Goal: Task Accomplishment & Management: Complete application form

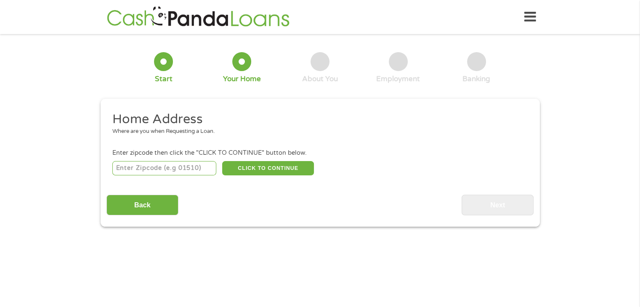
click at [310, 205] on div "Back Next" at bounding box center [319, 202] width 427 height 27
click at [155, 170] on input "number" at bounding box center [164, 168] width 104 height 14
type input "29201"
click at [235, 175] on button "CLICK TO CONTINUE" at bounding box center [268, 168] width 92 height 14
type input "29201"
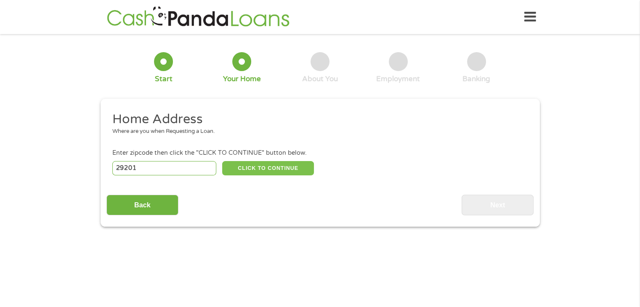
type input "Columbia"
select select "[US_STATE]"
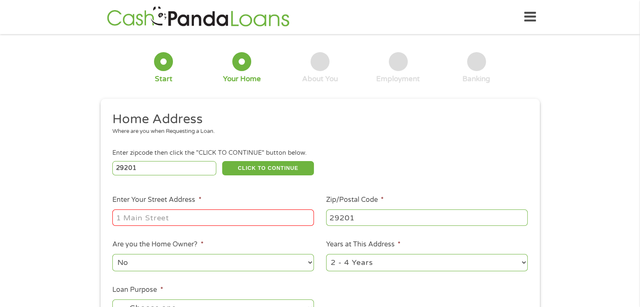
click at [222, 220] on input "Enter Your Street Address *" at bounding box center [213, 218] width 202 height 16
type input "[STREET_ADDRESS][PERSON_NAME]"
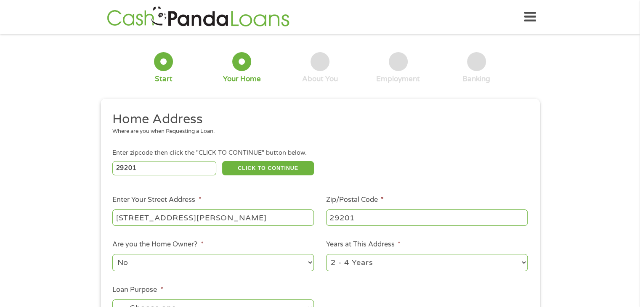
click at [223, 261] on select "No Yes" at bounding box center [213, 262] width 202 height 17
click at [363, 269] on select "1 Year or less 1 - 2 Years 2 - 4 Years Over 4 Years" at bounding box center [427, 262] width 202 height 17
select select "24months"
click at [326, 255] on select "1 Year or less 1 - 2 Years 2 - 4 Years Over 4 Years" at bounding box center [427, 262] width 202 height 17
click at [363, 180] on ul "Home Address Where are you when Requesting a Loan. Enter zipcode then click the…" at bounding box center [319, 223] width 427 height 225
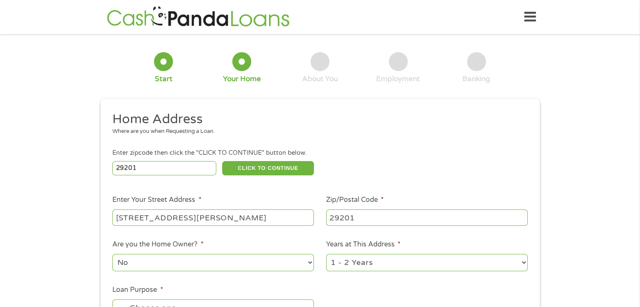
scroll to position [17, 0]
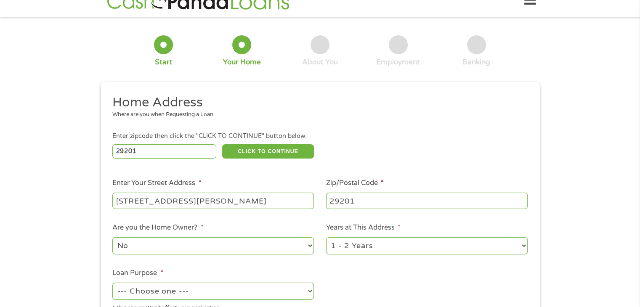
click at [205, 294] on select "--- Choose one --- Pay Bills Debt Consolidation Home Improvement Major Purchase…" at bounding box center [213, 291] width 202 height 17
select select "paybills"
click at [112, 284] on select "--- Choose one --- Pay Bills Debt Consolidation Home Improvement Major Purchase…" at bounding box center [213, 291] width 202 height 17
click at [218, 295] on select "--- Choose one --- Pay Bills Debt Consolidation Home Improvement Major Purchase…" at bounding box center [213, 291] width 202 height 17
click at [414, 264] on ul "Home Address Where are you when Requesting a Loan. Enter zipcode then click the…" at bounding box center [319, 206] width 427 height 225
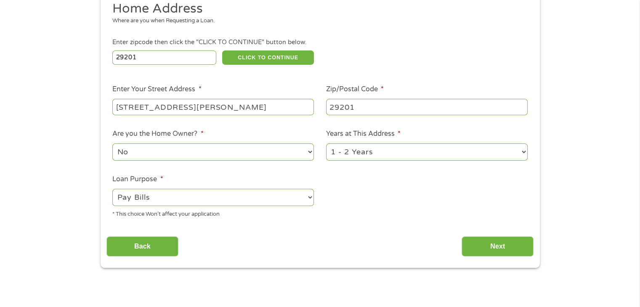
scroll to position [111, 0]
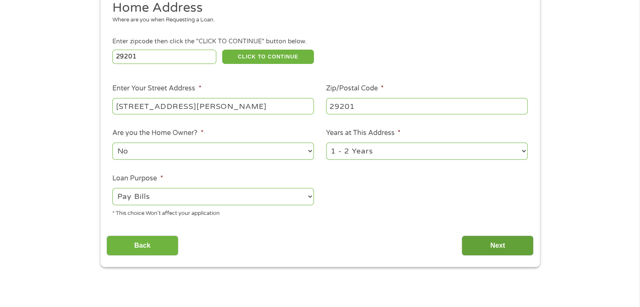
click at [510, 249] on input "Next" at bounding box center [498, 246] width 72 height 21
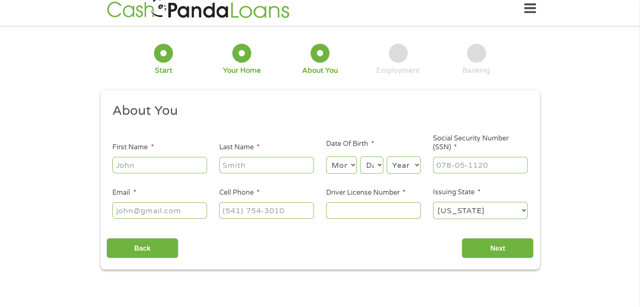
scroll to position [0, 0]
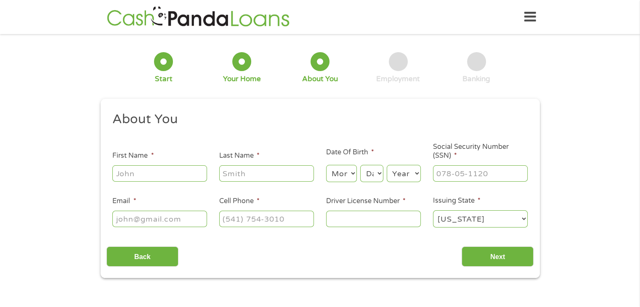
click at [182, 175] on input "First Name *" at bounding box center [159, 173] width 95 height 16
type input "Amari"
type input "[PERSON_NAME]"
type input "[EMAIL_ADDRESS][DOMAIN_NAME]"
type input "[PHONE_NUMBER]"
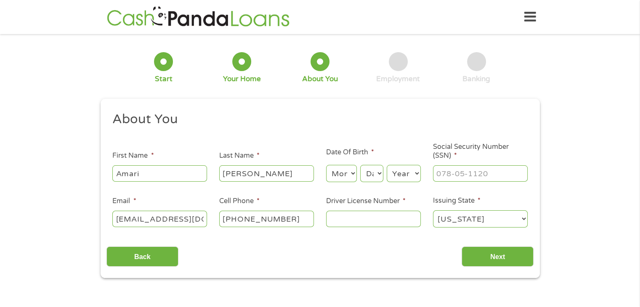
click at [366, 218] on input "Driver License Number *" at bounding box center [373, 219] width 95 height 16
type input "107691554"
click at [462, 167] on input "___-__-____" at bounding box center [480, 173] width 95 height 16
type input "238-85-7214"
click at [515, 252] on input "Next" at bounding box center [498, 257] width 72 height 21
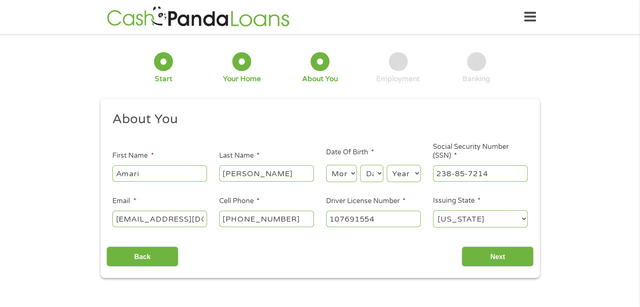
click at [347, 172] on select "Month 1 2 3 4 5 6 7 8 9 10 11 12" at bounding box center [341, 173] width 31 height 17
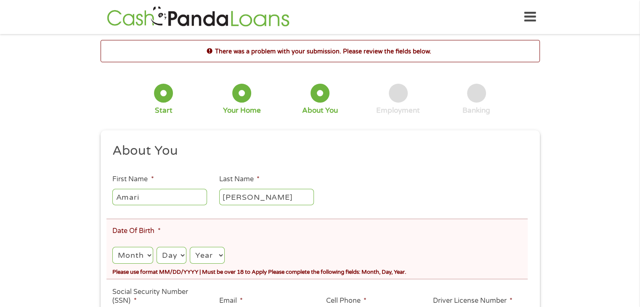
scroll to position [3, 3]
click at [127, 258] on select "Month 1 2 3 4 5 6 7 8 9 10 11 12" at bounding box center [132, 255] width 40 height 17
select select "11"
click at [112, 247] on select "Month 1 2 3 4 5 6 7 8 9 10 11 12" at bounding box center [132, 255] width 40 height 17
click at [174, 250] on select "Day 1 2 3 4 5 6 7 8 9 10 11 12 13 14 15 16 17 18 19 20 21 22 23 24 25 26 27 28 …" at bounding box center [171, 255] width 30 height 17
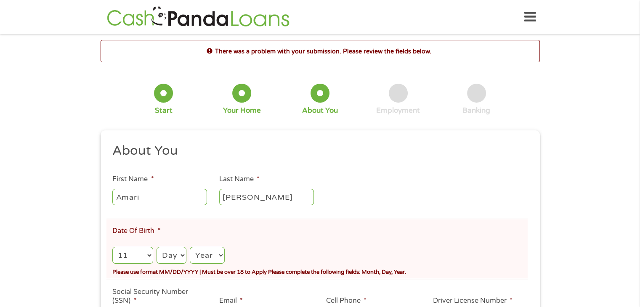
select select "30"
click at [212, 258] on select "Year [DATE] 2006 2005 2004 2003 2002 2001 2000 1999 1998 1997 1996 1995 1994 19…" at bounding box center [207, 255] width 34 height 17
select select "1996"
click at [191, 247] on select "Year [DATE] 2006 2005 2004 2003 2002 2001 2000 1999 1998 1997 1996 1995 1994 19…" at bounding box center [207, 255] width 34 height 17
drag, startPoint x: 646, startPoint y: 53, endPoint x: 637, endPoint y: 42, distance: 13.1
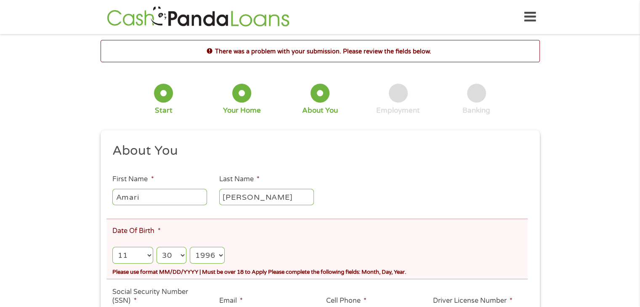
click at [637, 42] on div "There was a problem with your submission. Please review the fields below. 1 Sta…" at bounding box center [320, 231] width 640 height 382
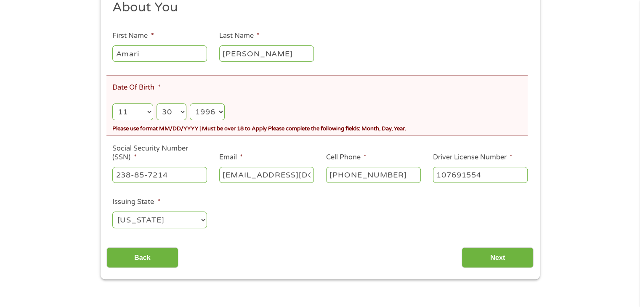
scroll to position [156, 0]
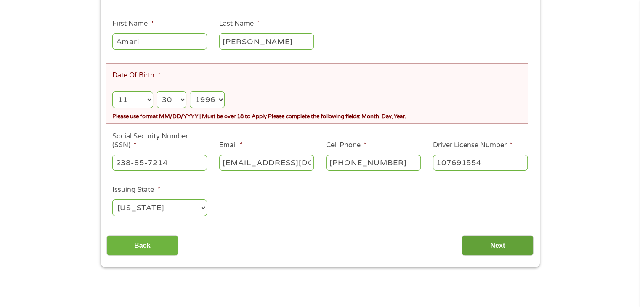
click at [494, 239] on input "Next" at bounding box center [498, 245] width 72 height 21
click at [494, 244] on input "Next" at bounding box center [498, 245] width 72 height 21
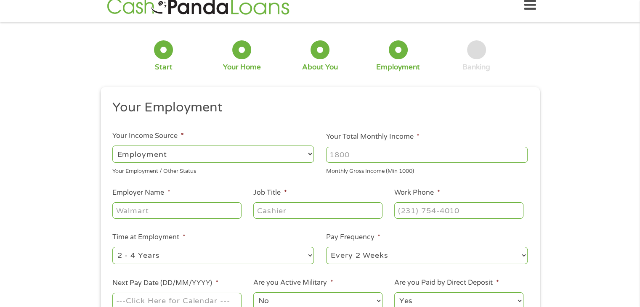
scroll to position [0, 0]
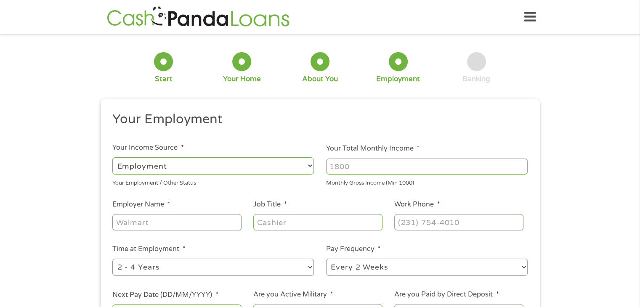
click at [188, 157] on div "--- Choose one --- Employment [DEMOGRAPHIC_DATA] Benefits" at bounding box center [213, 166] width 202 height 20
click at [190, 162] on select "--- Choose one --- Employment [DEMOGRAPHIC_DATA] Benefits" at bounding box center [213, 165] width 202 height 17
click at [112, 157] on select "--- Choose one --- Employment [DEMOGRAPHIC_DATA] Benefits" at bounding box center [213, 165] width 202 height 17
click at [369, 166] on input "Your Total Monthly Income *" at bounding box center [427, 167] width 202 height 16
click at [409, 166] on input "Your Total Monthly Income *" at bounding box center [427, 167] width 202 height 16
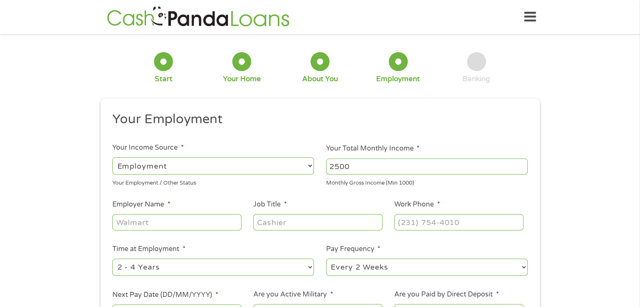
type input "2500"
click at [194, 220] on input "Employer Name *" at bounding box center [176, 222] width 129 height 16
type input "Benedict College"
click at [282, 223] on input "Job Title *" at bounding box center [317, 222] width 129 height 16
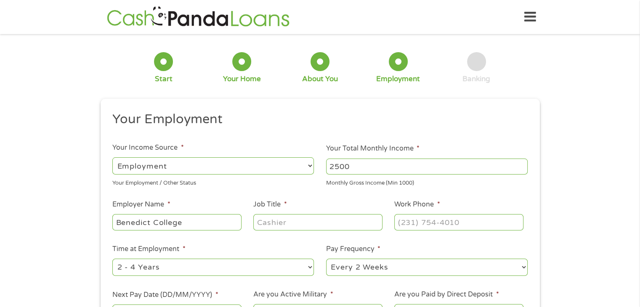
click at [282, 223] on input "Job Title *" at bounding box center [317, 222] width 129 height 16
type input "Advisor"
click at [408, 222] on input "(___) ___-____" at bounding box center [458, 222] width 129 height 16
click at [403, 219] on input "(_80) 325-3500" at bounding box center [458, 222] width 129 height 16
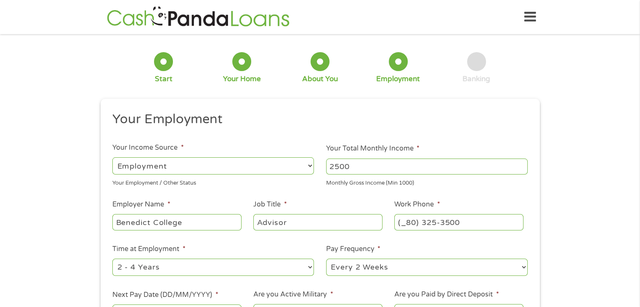
click at [458, 222] on input "(_80) 325-3500" at bounding box center [458, 222] width 129 height 16
drag, startPoint x: 459, startPoint y: 223, endPoint x: 376, endPoint y: 221, distance: 83.7
click at [376, 221] on ul "Your Employment Your Income Source * --- Choose one --- Employment [DEMOGRAPHIC…" at bounding box center [319, 220] width 427 height 218
type input "[PHONE_NUMBER]"
click at [277, 263] on select "--- Choose one --- 1 Year or less 1 - 2 Years 2 - 4 Years Over 4 Years" at bounding box center [213, 267] width 202 height 17
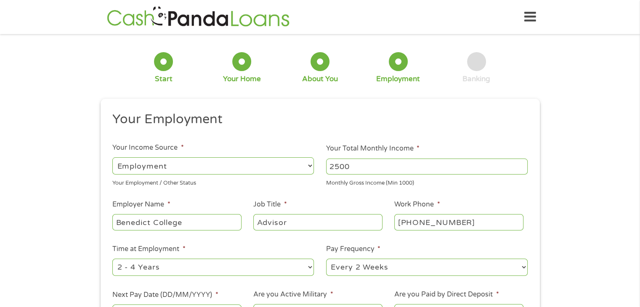
select select "24months"
click at [112, 259] on select "--- Choose one --- 1 Year or less 1 - 2 Years 2 - 4 Years Over 4 Years" at bounding box center [213, 267] width 202 height 17
click at [441, 266] on select "--- Choose one --- Every 2 Weeks Every Week Monthly Semi-Monthly" at bounding box center [427, 267] width 202 height 17
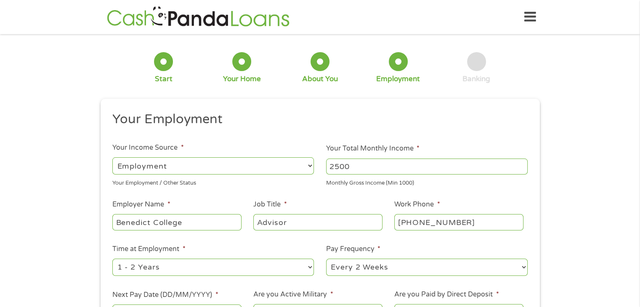
select select "semimonthly"
click at [326, 259] on select "--- Choose one --- Every 2 Weeks Every Week Monthly Semi-Monthly" at bounding box center [427, 267] width 202 height 17
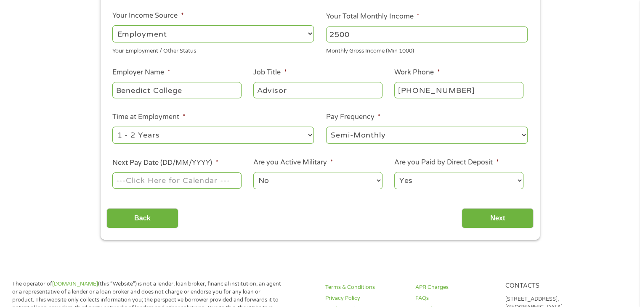
scroll to position [133, 0]
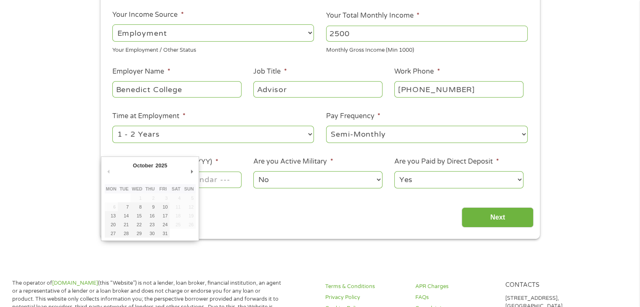
click at [232, 175] on input "Next Pay Date (DD/MM/YYYY) *" at bounding box center [176, 180] width 129 height 16
type input "[DATE]"
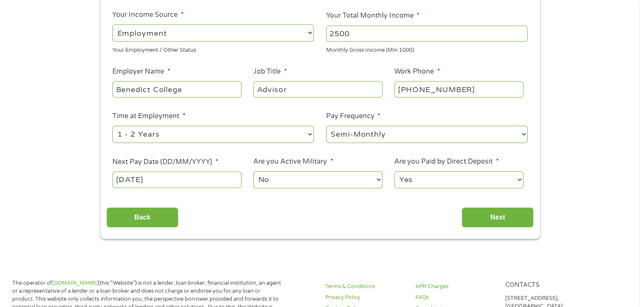
click at [288, 182] on select "No Yes" at bounding box center [317, 179] width 129 height 17
click at [444, 198] on div "Your Employment Your Income Source * --- Choose one --- Employment [DEMOGRAPHIC…" at bounding box center [319, 103] width 427 height 250
click at [479, 219] on input "Next" at bounding box center [498, 217] width 72 height 21
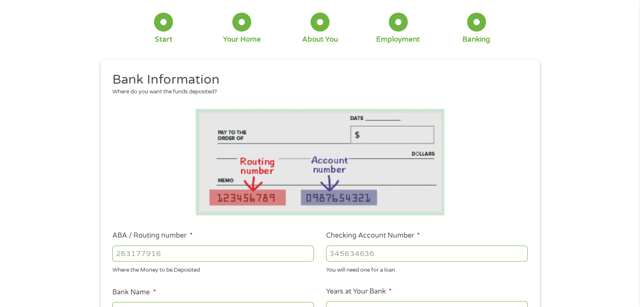
scroll to position [41, 0]
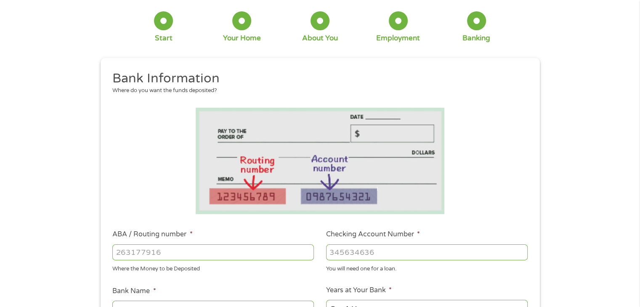
click at [256, 248] on input "ABA / Routing number *" at bounding box center [213, 252] width 202 height 16
type input "256074974"
type input "NAVY FEDERAL CREDIT UNION"
type input "256074974"
click at [364, 259] on input "Checking Account Number *" at bounding box center [427, 252] width 202 height 16
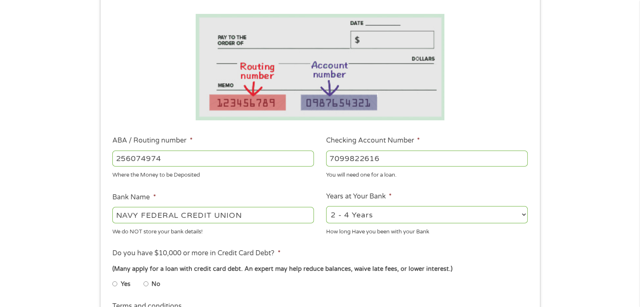
scroll to position [190, 0]
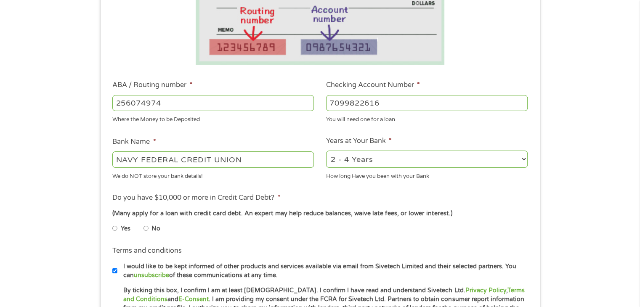
type input "7099822616"
click at [491, 148] on li "Years at Your Bank * 2 - 4 Years 6 - 12 Months 1 - 2 Years Over 4 Years How lon…" at bounding box center [427, 158] width 214 height 45
click at [493, 159] on select "2 - 4 Years 6 - 12 Months 1 - 2 Years Over 4 Years" at bounding box center [427, 159] width 202 height 17
click at [326, 151] on select "2 - 4 Years 6 - 12 Months 1 - 2 Years Over 4 Years" at bounding box center [427, 159] width 202 height 17
click at [480, 161] on select "2 - 4 Years 6 - 12 Months 1 - 2 Years Over 4 Years" at bounding box center [427, 159] width 202 height 17
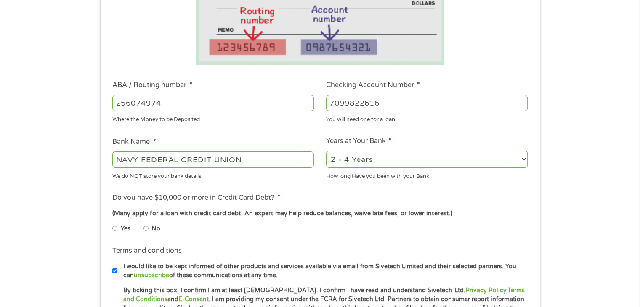
select select "60months"
click at [326, 151] on select "2 - 4 Years 6 - 12 Months 1 - 2 Years Over 4 Years" at bounding box center [427, 159] width 202 height 17
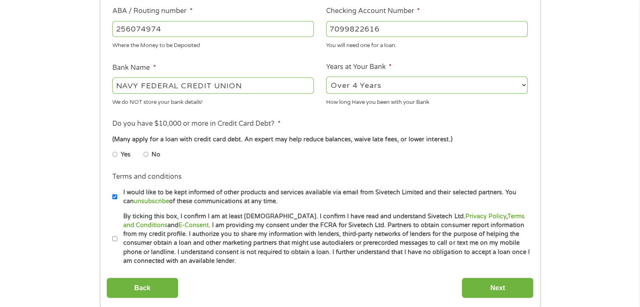
scroll to position [279, 0]
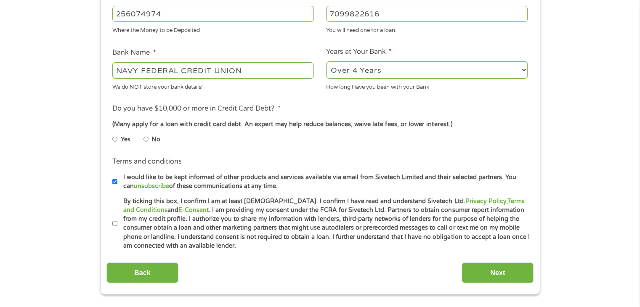
click at [149, 139] on li "No" at bounding box center [158, 139] width 30 height 16
click at [147, 139] on input "No" at bounding box center [145, 139] width 5 height 13
radio input "true"
click at [113, 223] on input "By ticking this box, I confirm I am at least [DEMOGRAPHIC_DATA]. I confirm I ha…" at bounding box center [114, 223] width 5 height 13
checkbox input "true"
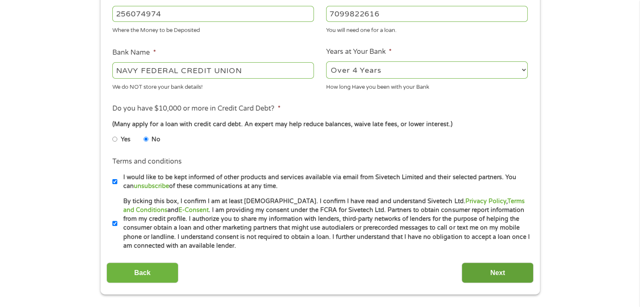
click at [514, 270] on input "Next" at bounding box center [498, 273] width 72 height 21
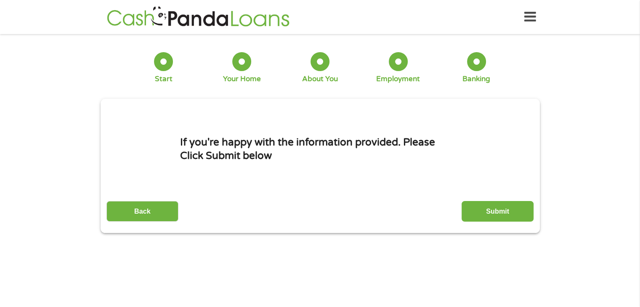
scroll to position [0, 0]
click at [502, 207] on input "Submit" at bounding box center [498, 211] width 72 height 21
